Goal: Information Seeking & Learning: Learn about a topic

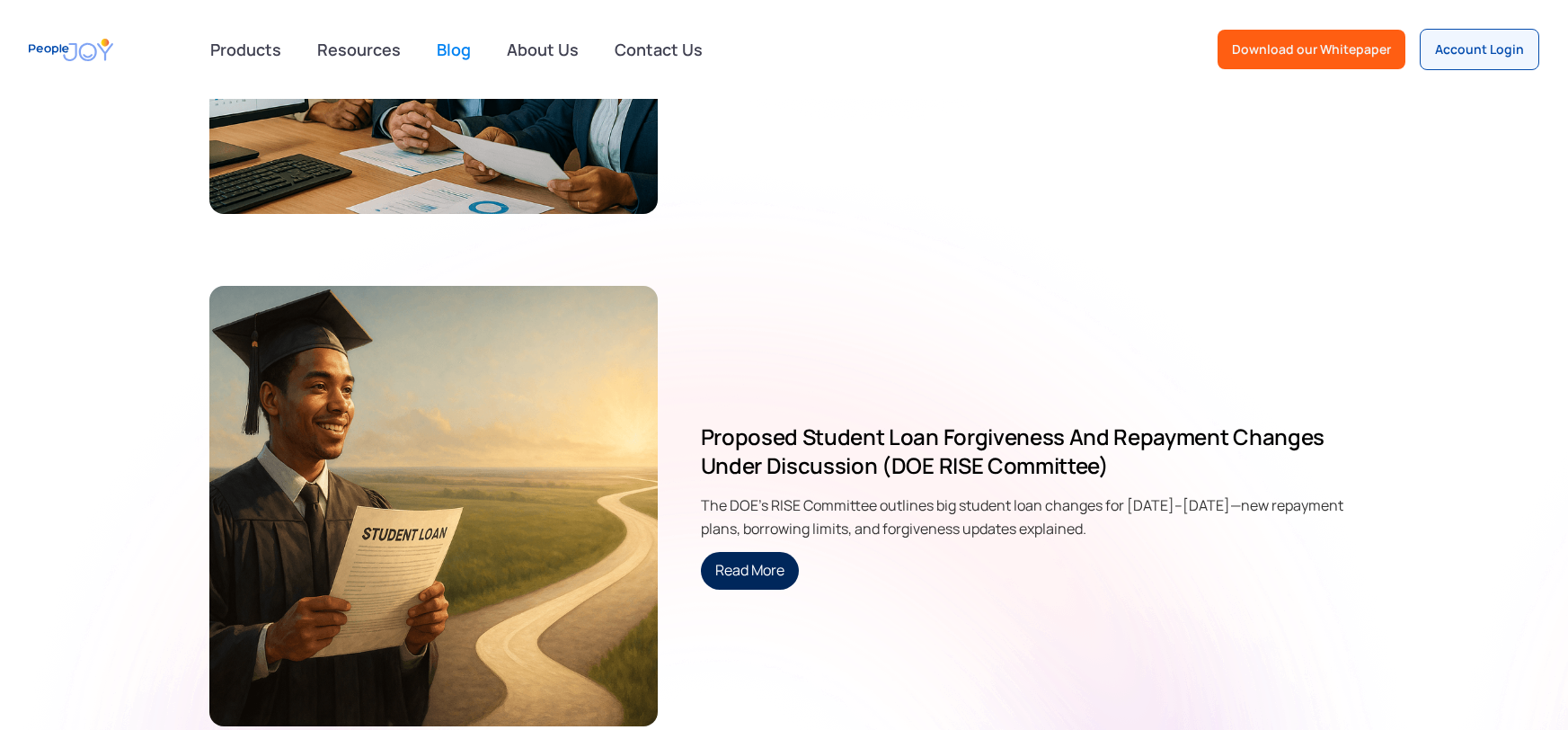
scroll to position [1333, 0]
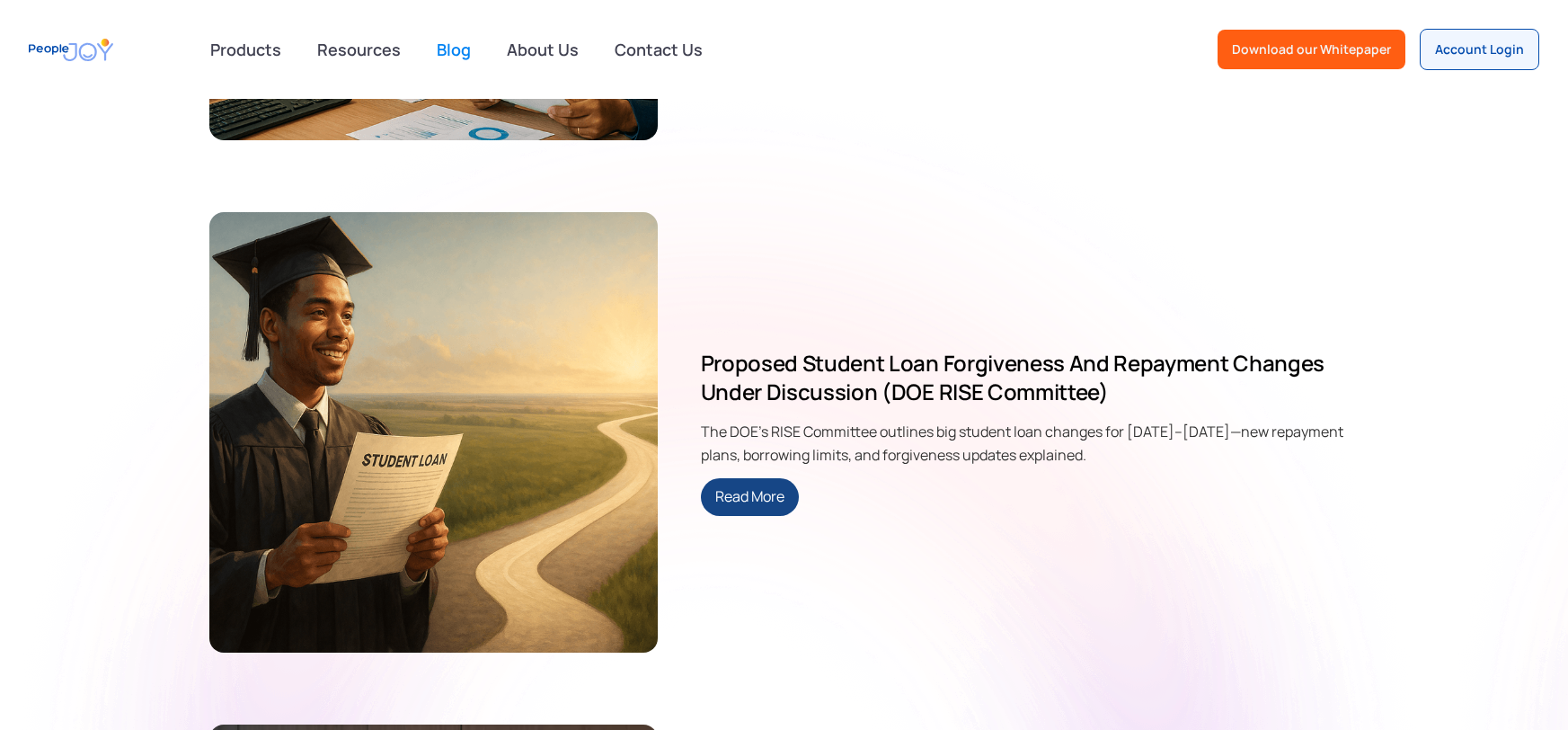
click at [722, 485] on link "Read More" at bounding box center [749, 497] width 98 height 37
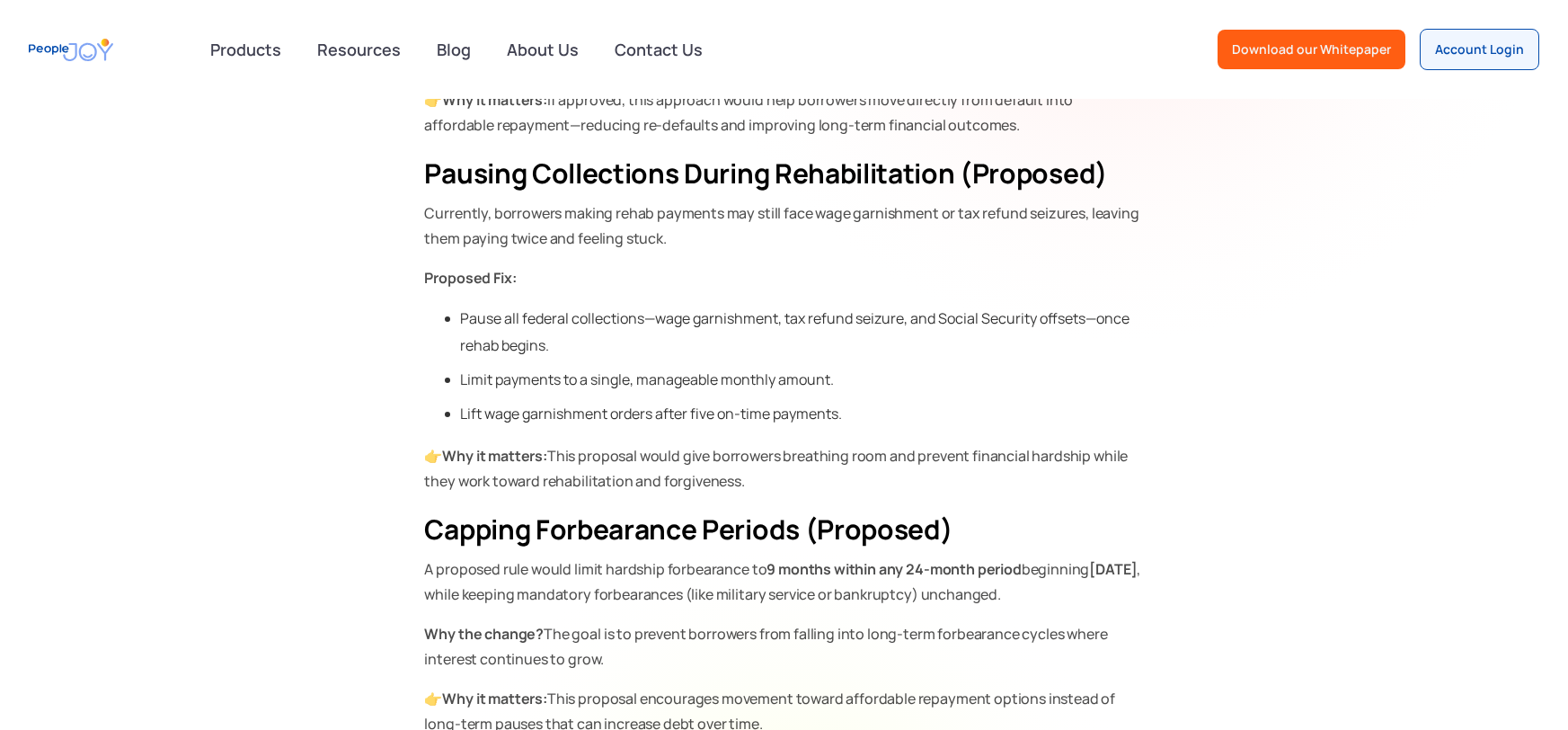
scroll to position [990, 0]
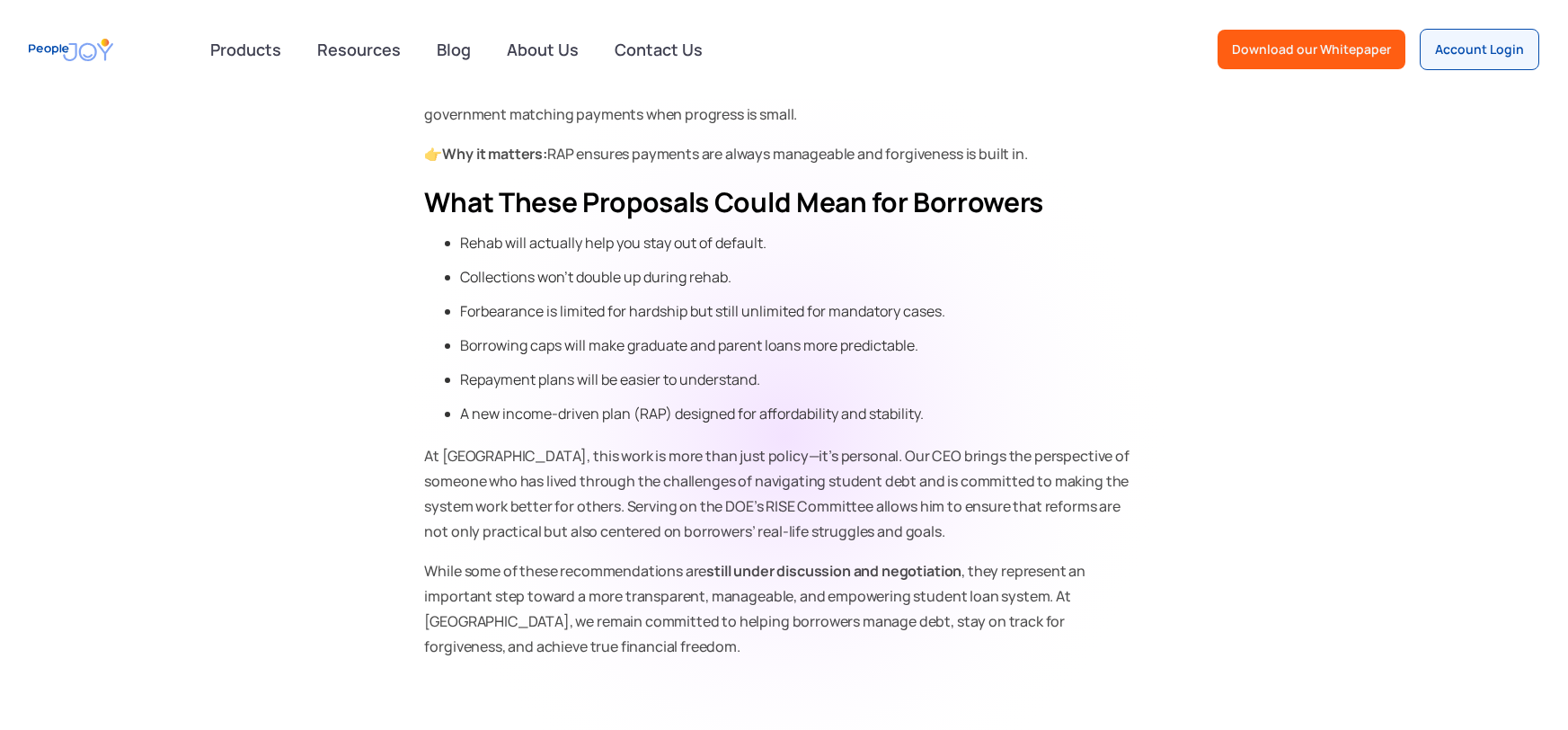
scroll to position [2831, 0]
